Goal: Complete application form

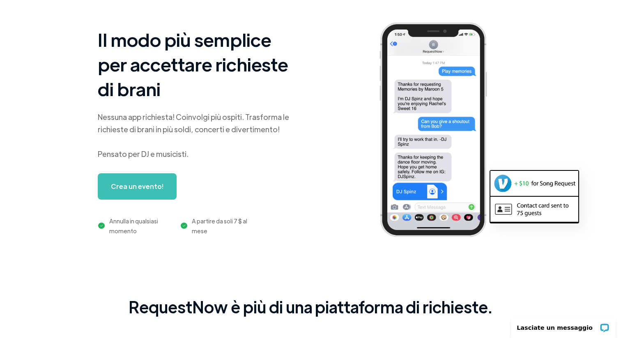
scroll to position [53, 0]
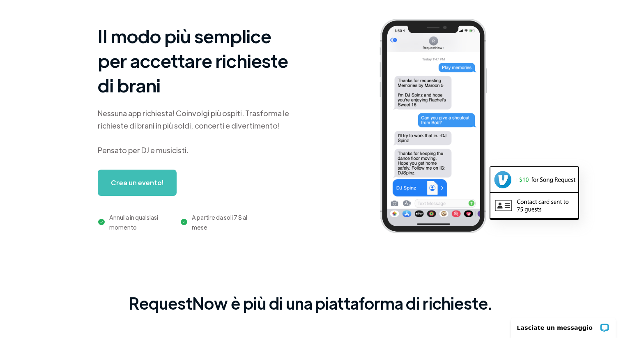
click at [150, 182] on font "Crea un evento!" at bounding box center [137, 182] width 53 height 9
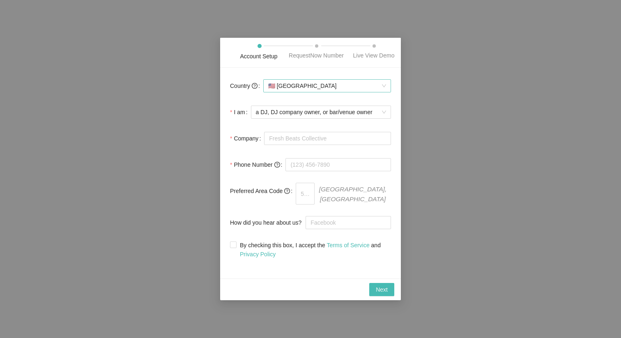
click at [307, 92] on span "🇺🇸 [GEOGRAPHIC_DATA]" at bounding box center [327, 86] width 118 height 12
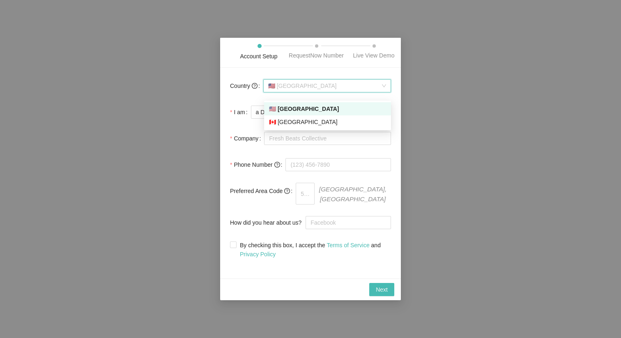
click at [301, 92] on span "🇺🇸 [GEOGRAPHIC_DATA]" at bounding box center [327, 86] width 118 height 12
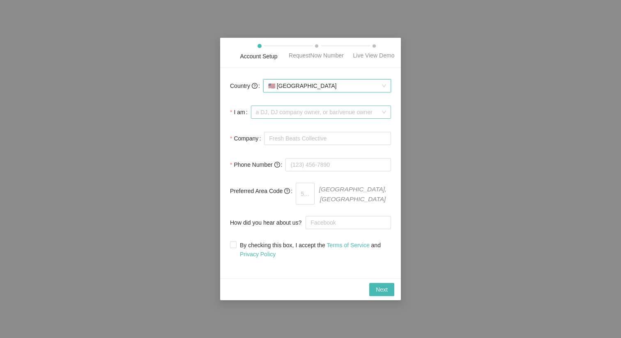
click at [302, 117] on span "a DJ, DJ company owner, or bar/venue owner" at bounding box center [321, 112] width 130 height 12
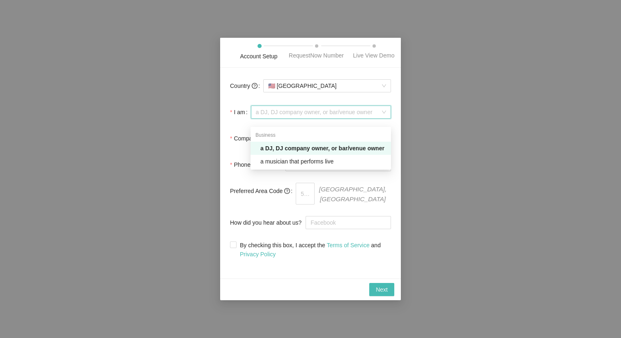
click at [302, 117] on span "a DJ, DJ company owner, or bar/venue owner" at bounding box center [321, 112] width 130 height 12
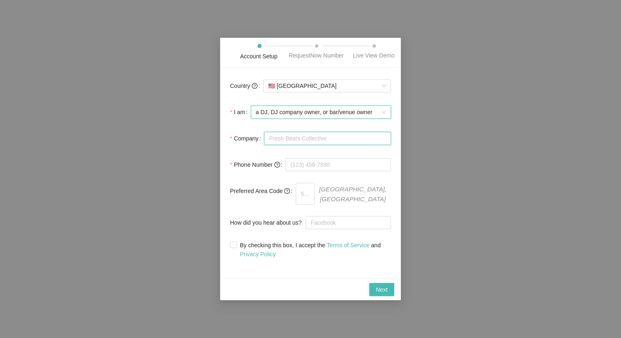
click at [303, 145] on input "Company" at bounding box center [327, 138] width 127 height 13
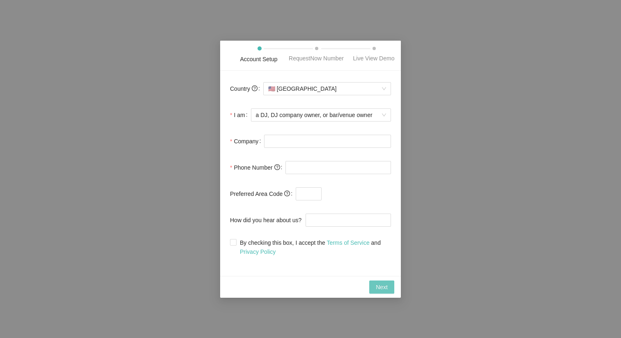
click at [376, 290] on span "Next" at bounding box center [382, 286] width 12 height 9
click at [292, 139] on input "Company" at bounding box center [327, 141] width 127 height 13
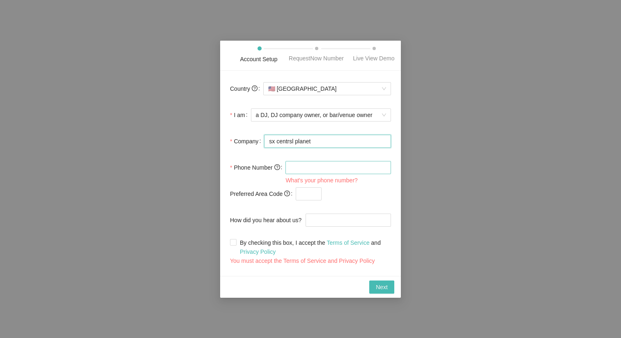
type input "sx centrsl planet"
click at [314, 171] on input "tel" at bounding box center [338, 167] width 106 height 13
type input "[PHONE_NUMBER]"
click at [306, 195] on input "text" at bounding box center [309, 193] width 26 height 13
type input "327"
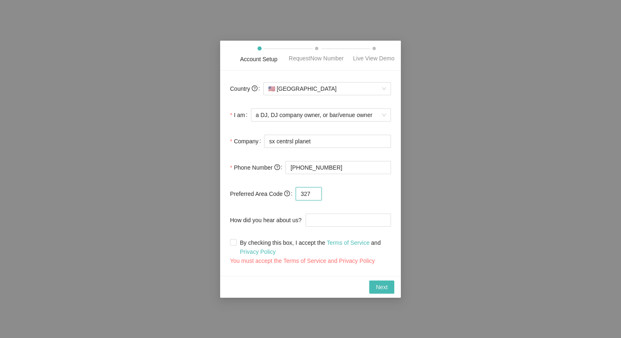
click at [319, 196] on input "327" at bounding box center [309, 193] width 26 height 13
click at [388, 186] on form "Country 🇺🇸 [GEOGRAPHIC_DATA] I am a DJ, DJ company owner, or bar/venue owner Co…" at bounding box center [310, 173] width 161 height 186
click at [233, 244] on input "By checking this box, I accept the Terms of Service and Privacy Policy" at bounding box center [233, 242] width 6 height 6
checkbox input "true"
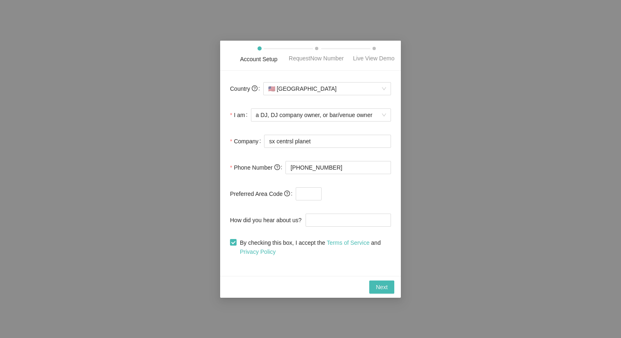
click at [328, 112] on div "a DJ, DJ company owner, or bar/venue owner" at bounding box center [321, 115] width 140 height 16
click at [333, 94] on span "🇺🇸 [GEOGRAPHIC_DATA]" at bounding box center [327, 89] width 118 height 12
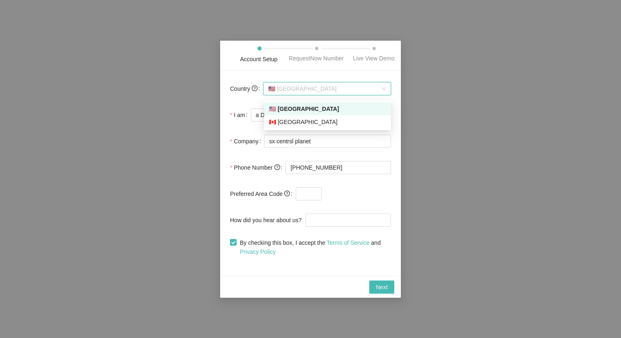
click at [333, 103] on div "🇺🇸 [GEOGRAPHIC_DATA]" at bounding box center [327, 108] width 127 height 13
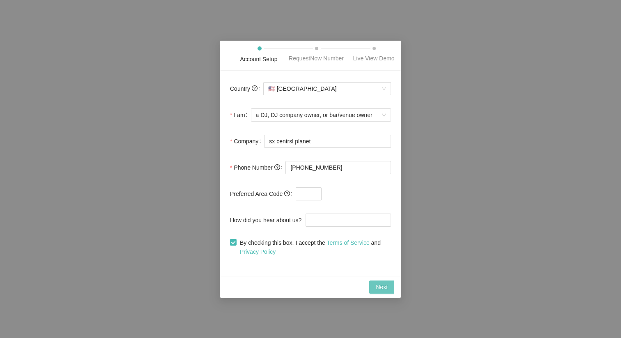
click at [379, 290] on span "Next" at bounding box center [382, 286] width 12 height 9
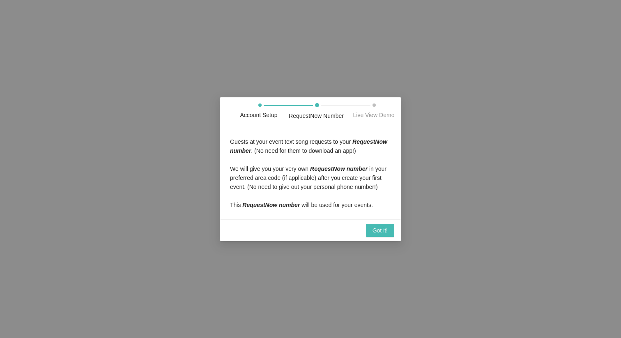
click at [375, 235] on div "Got it!" at bounding box center [310, 230] width 181 height 22
click at [375, 237] on button "Got it!" at bounding box center [380, 230] width 28 height 13
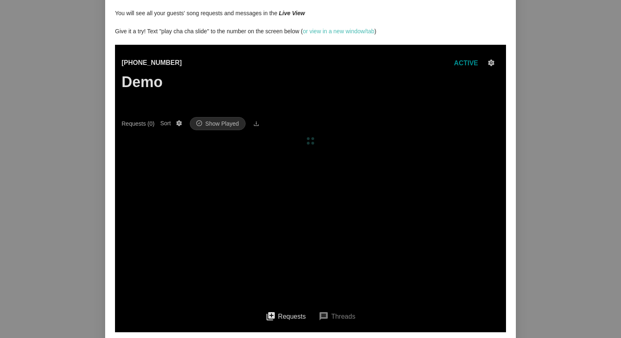
scroll to position [65, 0]
